Goal: Find contact information: Find contact information

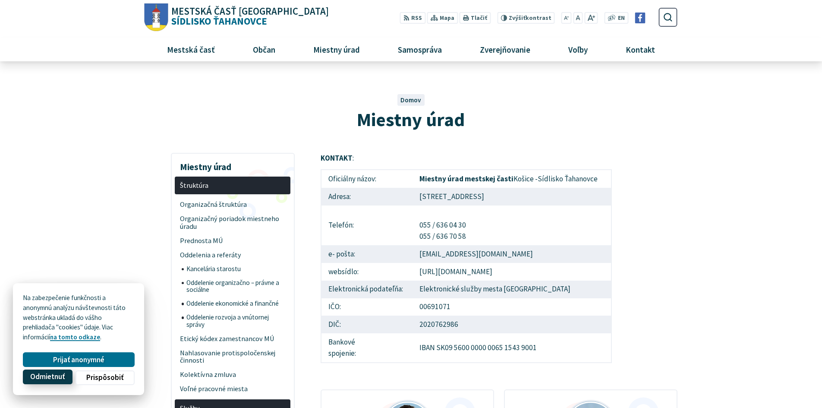
click at [54, 375] on span "Odmietnuť" at bounding box center [47, 376] width 35 height 9
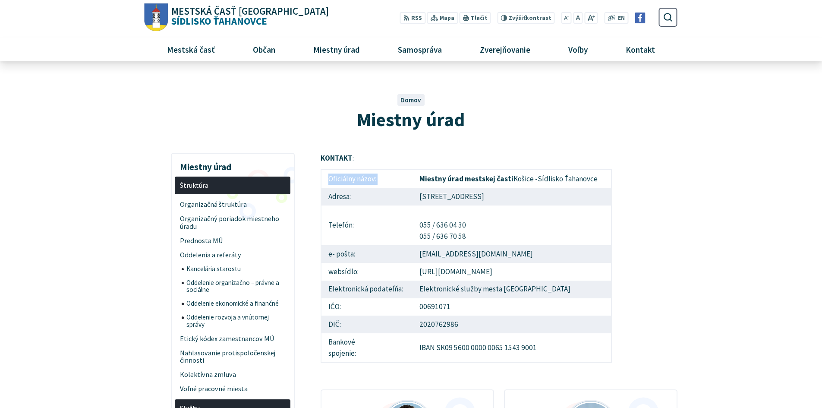
drag, startPoint x: 417, startPoint y: 179, endPoint x: 618, endPoint y: 174, distance: 201.1
click at [494, 188] on td "[STREET_ADDRESS]" at bounding box center [511, 197] width 199 height 18
click at [441, 170] on td "Miestny úrad mestskej časti Košice -Sídlisko Ťahanovce" at bounding box center [511, 179] width 199 height 18
drag, startPoint x: 417, startPoint y: 174, endPoint x: 613, endPoint y: 177, distance: 195.9
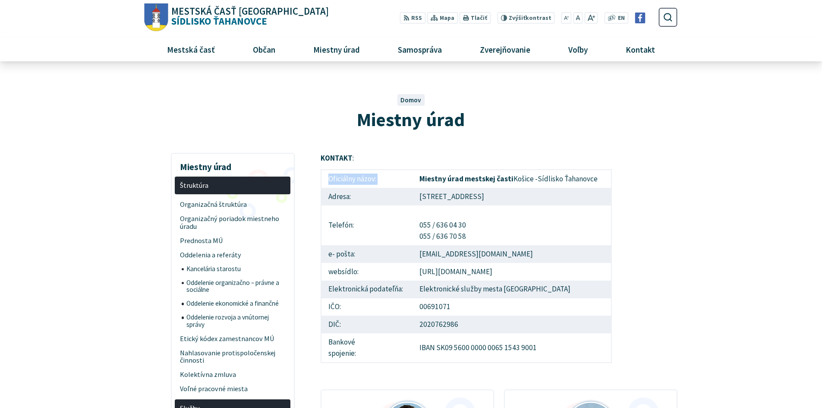
click at [596, 179] on td "Miestny úrad mestskej časti Košice -Sídlisko Ťahanovce" at bounding box center [511, 179] width 199 height 18
drag, startPoint x: 599, startPoint y: 175, endPoint x: 422, endPoint y: 180, distance: 177.4
click at [422, 180] on td "Miestny úrad mestskej časti Košice -Sídlisko Ťahanovce" at bounding box center [511, 179] width 199 height 18
copy td "Miestny úrad mestskej časti Košice -Sídlisko Ťahanovce"
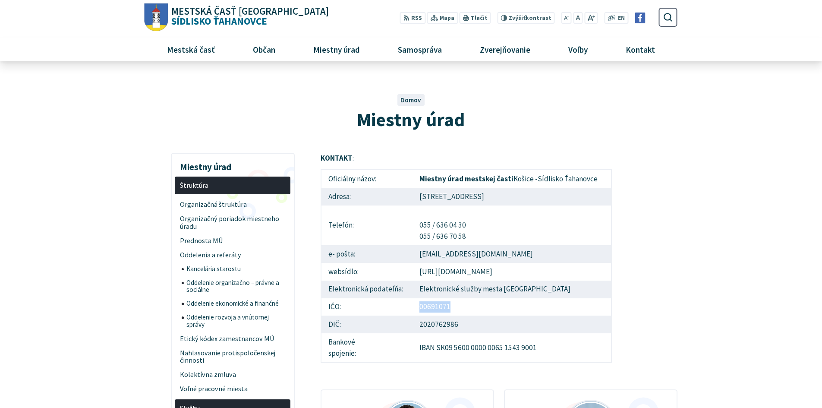
drag, startPoint x: 452, startPoint y: 306, endPoint x: 406, endPoint y: 303, distance: 45.9
click at [406, 303] on tr "IČO: 00691071" at bounding box center [466, 307] width 290 height 18
copy tr "IČO: 00691071"
